Goal: Find specific page/section: Find specific page/section

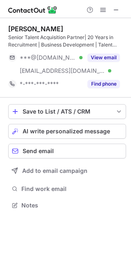
scroll to position [199, 131]
